Goal: Task Accomplishment & Management: Manage account settings

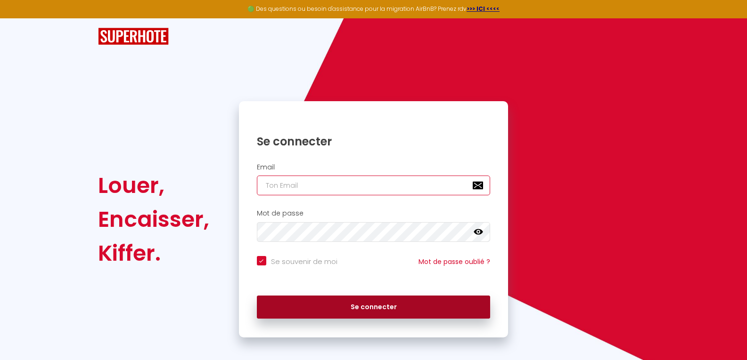
type input "[EMAIL_ADDRESS][DOMAIN_NAME]"
click at [319, 310] on button "Se connecter" at bounding box center [374, 308] width 234 height 24
checkbox input "true"
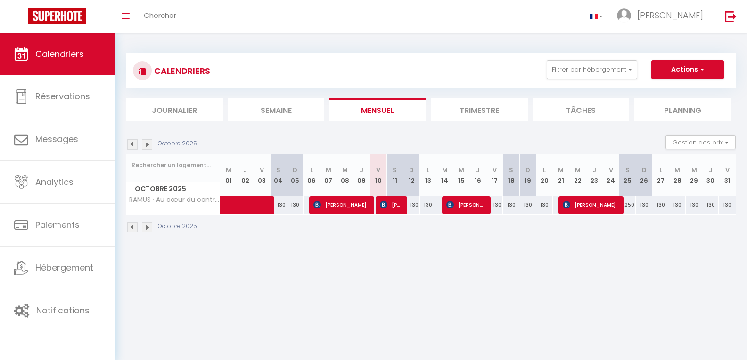
click at [627, 206] on div "250" at bounding box center [627, 204] width 16 height 17
type input "250"
type input "Sam 25 Octobre 2025"
type input "Dim 26 Octobre 2025"
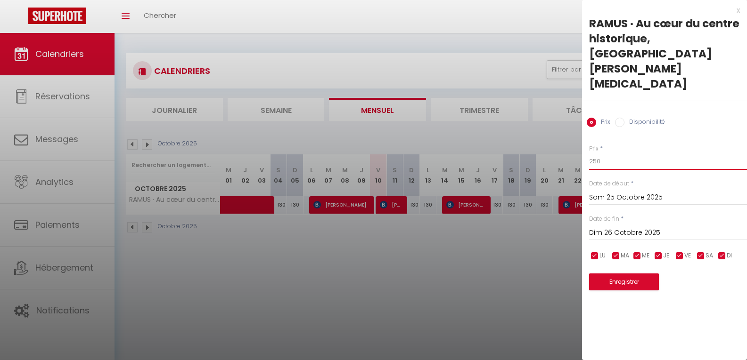
click at [595, 153] on input "250" at bounding box center [668, 161] width 158 height 17
type input "130"
click at [616, 274] on button "Enregistrer" at bounding box center [624, 282] width 70 height 17
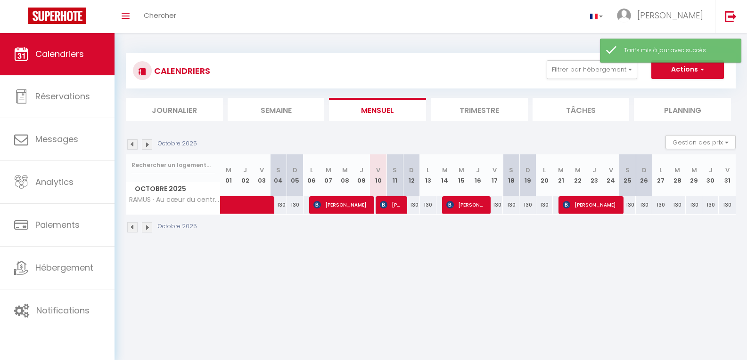
click at [146, 143] on img at bounding box center [147, 144] width 10 height 10
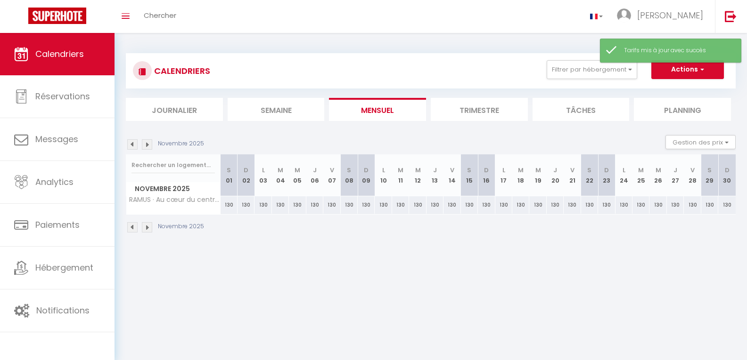
click at [228, 205] on div "130" at bounding box center [228, 204] width 17 height 17
type input "130"
type input "[PERSON_NAME] 01 Novembre 2025"
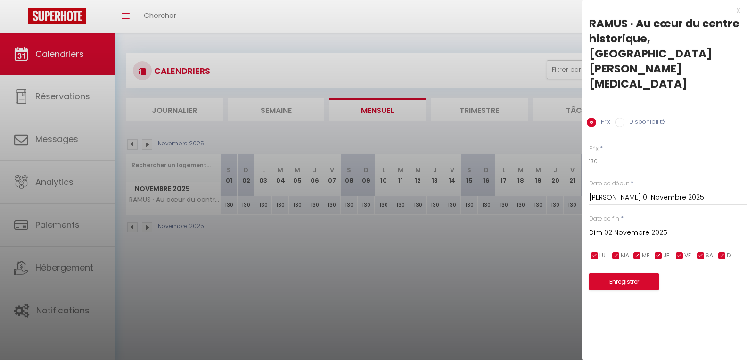
click at [617, 227] on input "Dim 02 Novembre 2025" at bounding box center [668, 233] width 158 height 12
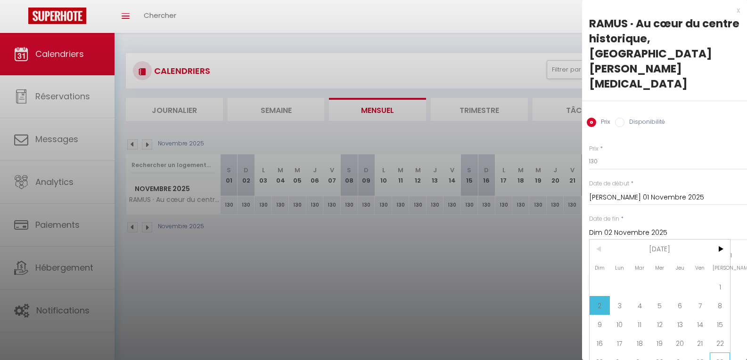
click at [719, 353] on span "29" at bounding box center [719, 362] width 20 height 19
type input "[PERSON_NAME] 29 Novembre 2025"
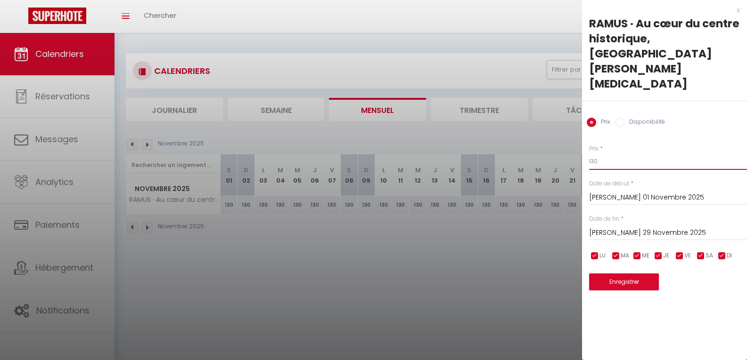
click at [612, 153] on input "130" at bounding box center [668, 161] width 158 height 17
type input "120"
click at [627, 274] on button "Enregistrer" at bounding box center [624, 282] width 70 height 17
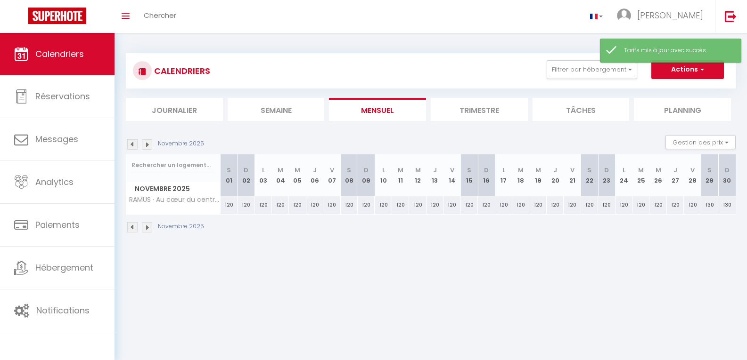
click at [148, 146] on img at bounding box center [147, 144] width 10 height 10
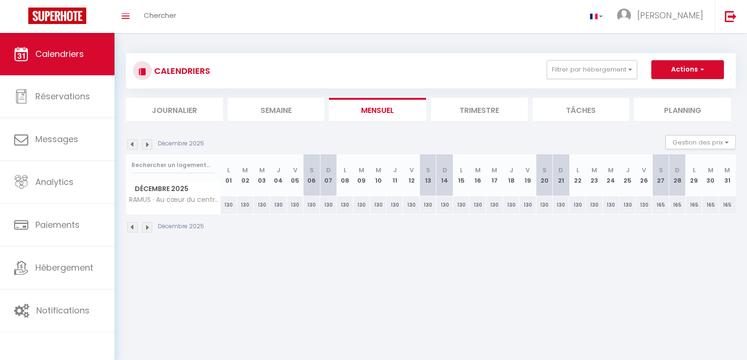
click at [136, 143] on img at bounding box center [132, 144] width 10 height 10
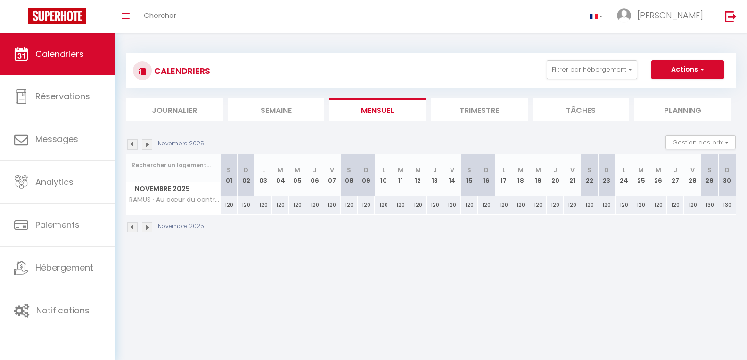
click at [135, 143] on img at bounding box center [132, 144] width 10 height 10
